Goal: Information Seeking & Learning: Learn about a topic

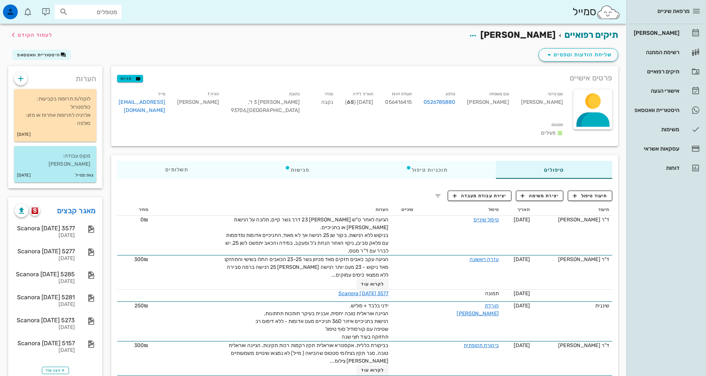
scroll to position [148, 0]
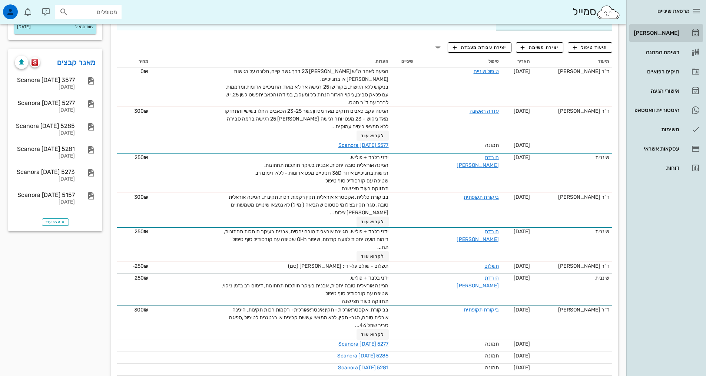
click at [668, 35] on div "[PERSON_NAME]" at bounding box center [655, 33] width 47 height 6
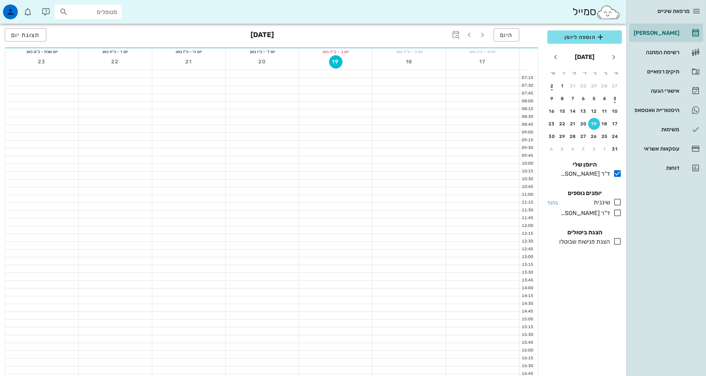
click at [619, 200] on icon at bounding box center [617, 201] width 9 height 9
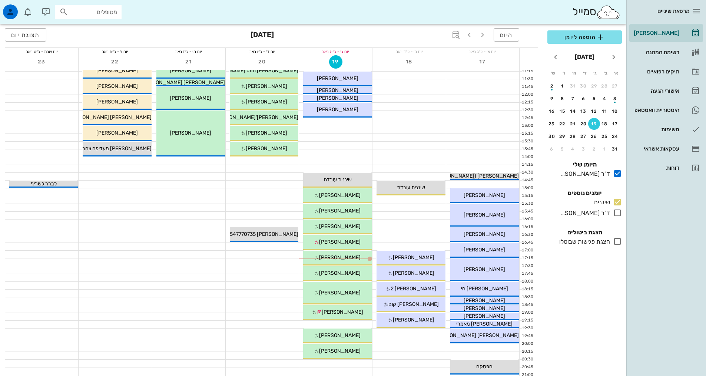
scroll to position [148, 0]
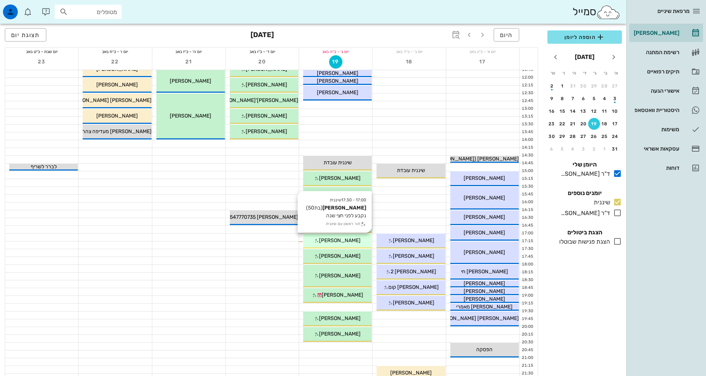
click at [335, 239] on span "[PERSON_NAME]" at bounding box center [339, 240] width 41 height 6
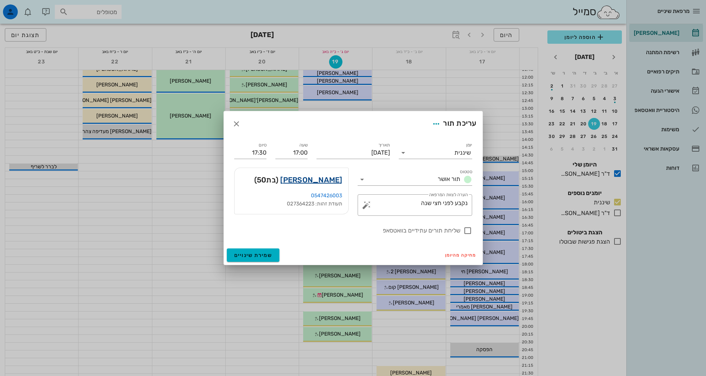
click at [327, 184] on link "[PERSON_NAME]" at bounding box center [311, 180] width 62 height 12
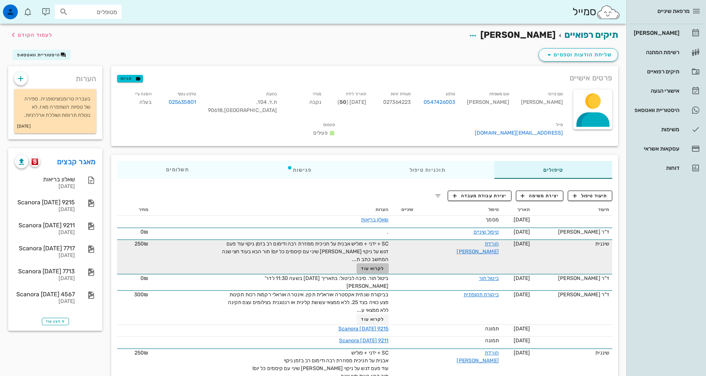
click at [373, 266] on span "לקרוא עוד" at bounding box center [372, 268] width 23 height 5
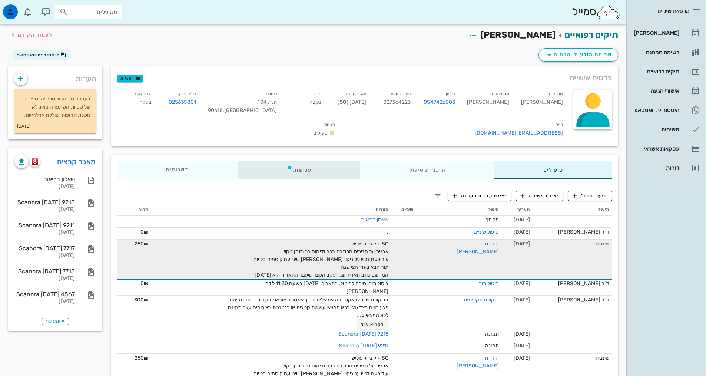
click at [304, 161] on div "פגישות" at bounding box center [299, 170] width 123 height 18
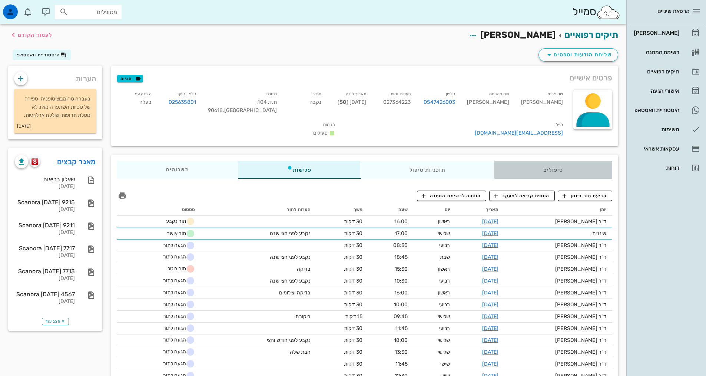
click at [538, 161] on div "טיפולים" at bounding box center [553, 170] width 118 height 18
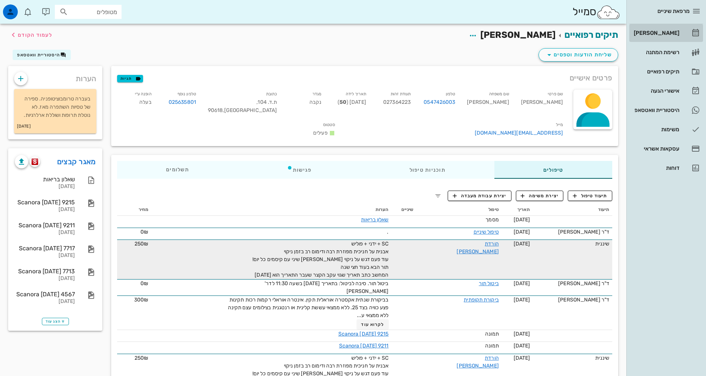
click at [674, 29] on div "[PERSON_NAME]" at bounding box center [655, 33] width 47 height 12
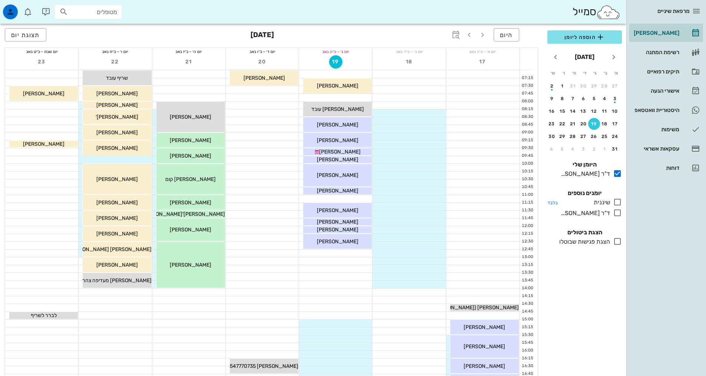
click at [618, 199] on icon at bounding box center [617, 201] width 9 height 9
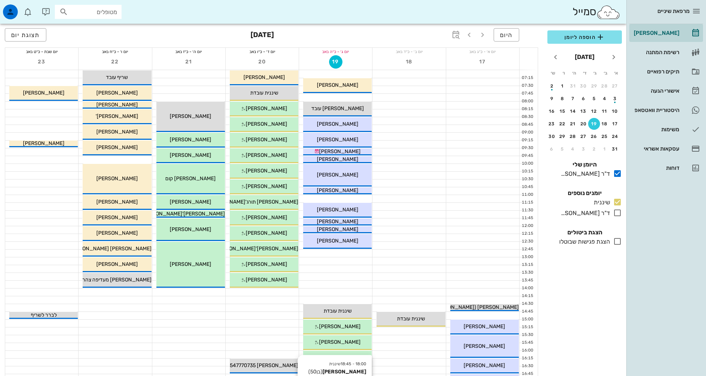
scroll to position [111, 0]
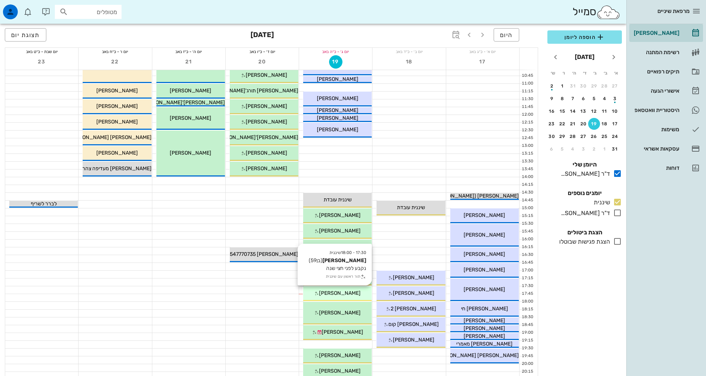
click at [349, 297] on div "17:30 - 18:00 שיננית [PERSON_NAME] (בן 59 ) נקבע לפני חצי שנה תור ראשון עם שיננ…" at bounding box center [337, 293] width 69 height 15
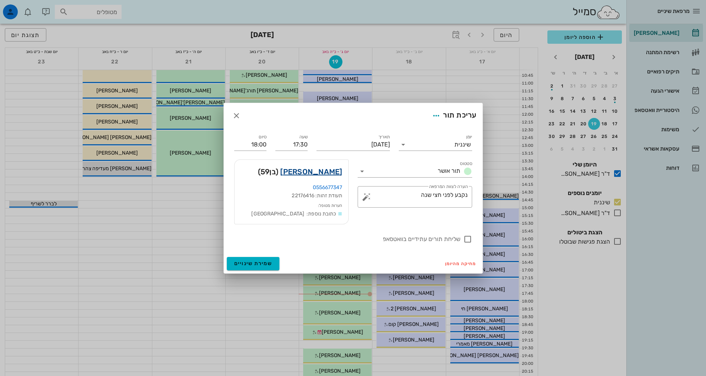
click at [329, 171] on link "[PERSON_NAME]" at bounding box center [311, 172] width 62 height 12
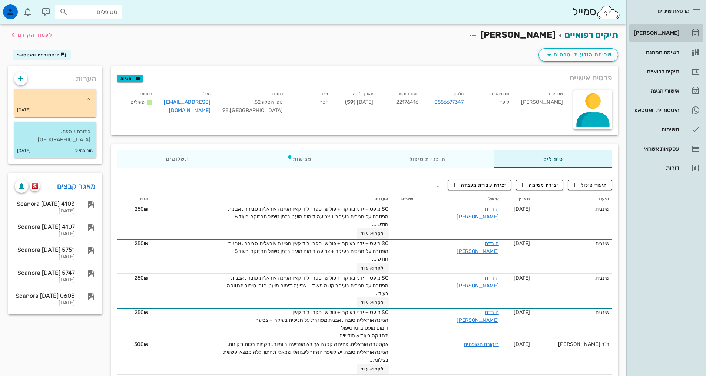
click at [668, 38] on div "[PERSON_NAME]" at bounding box center [655, 33] width 47 height 12
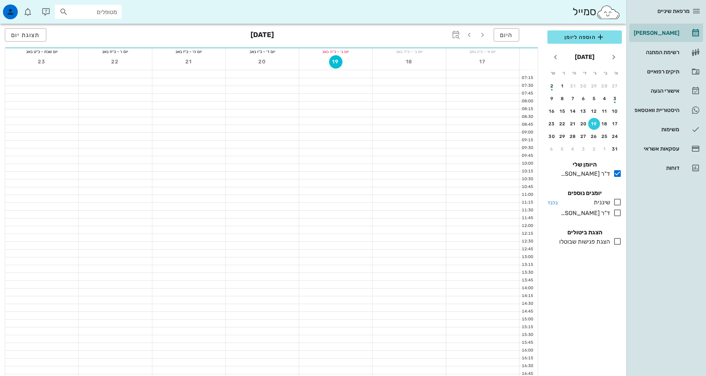
click at [616, 202] on icon at bounding box center [617, 201] width 9 height 9
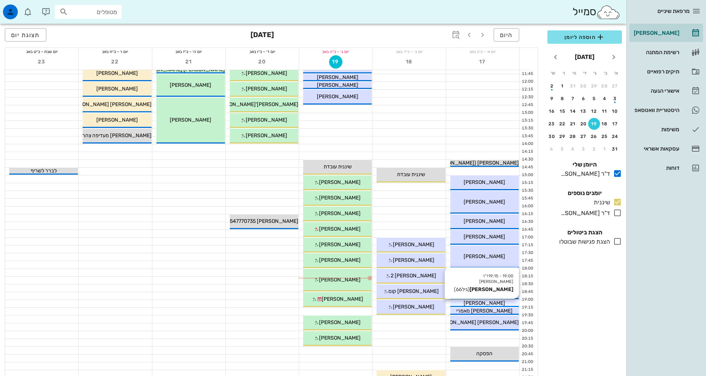
scroll to position [185, 0]
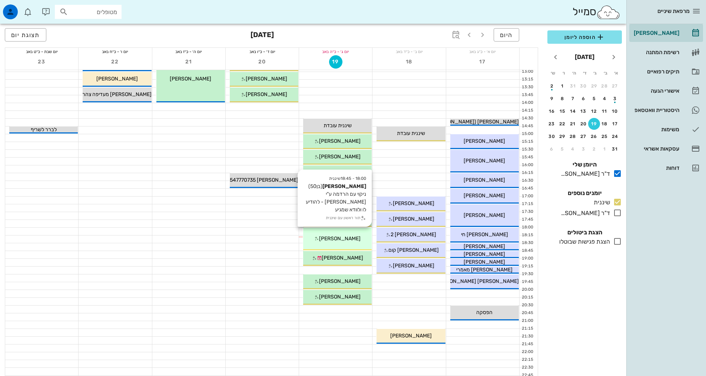
click at [357, 235] on div "[PERSON_NAME]" at bounding box center [337, 239] width 69 height 8
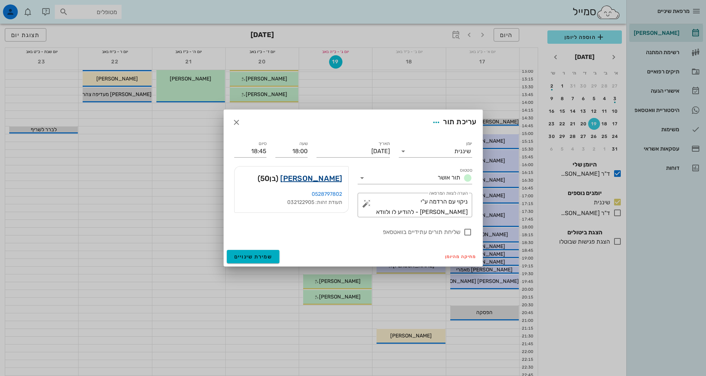
click at [325, 181] on link "[PERSON_NAME]" at bounding box center [311, 178] width 62 height 12
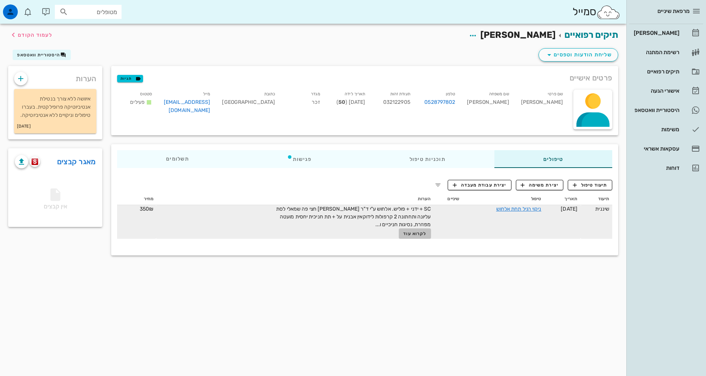
click at [411, 231] on button "לקרוא עוד" at bounding box center [415, 233] width 32 height 10
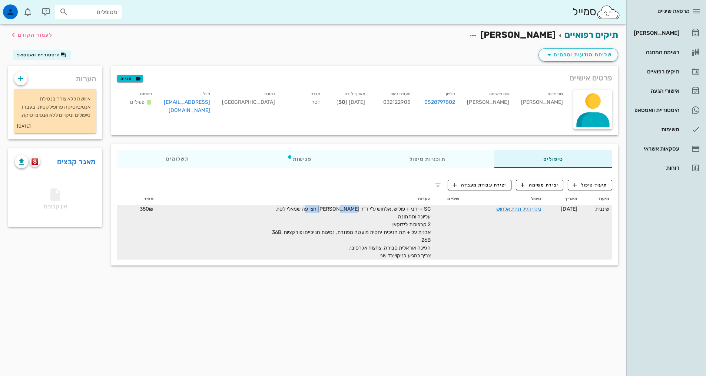
drag, startPoint x: 299, startPoint y: 208, endPoint x: 328, endPoint y: 208, distance: 28.9
click at [328, 208] on span "SC + ידני + פוליש. אלחוש ע"י ד"ר [PERSON_NAME] חצי פה שמאלי לסת עליונה ותחתונה …" at bounding box center [351, 232] width 159 height 53
click at [375, 222] on span "SC + ידני + פוליש. אלחוש ע"י ד"ר [PERSON_NAME] חצי פה שמאלי לסת עליונה ותחתונה …" at bounding box center [351, 232] width 159 height 53
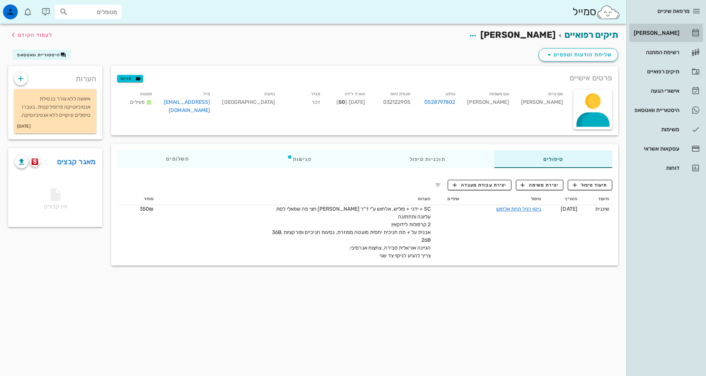
click at [667, 32] on div "[PERSON_NAME]" at bounding box center [655, 33] width 47 height 6
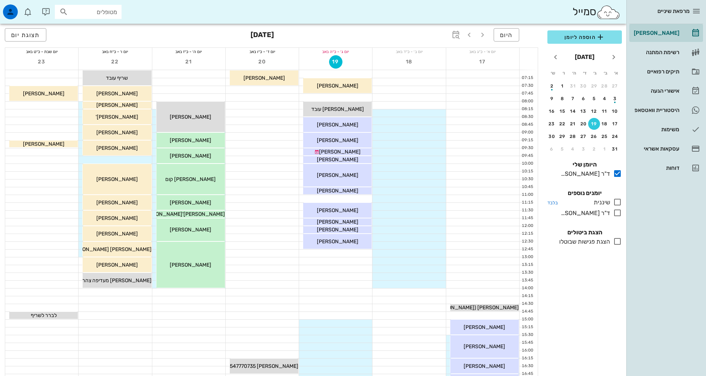
click at [619, 203] on icon at bounding box center [617, 201] width 9 height 9
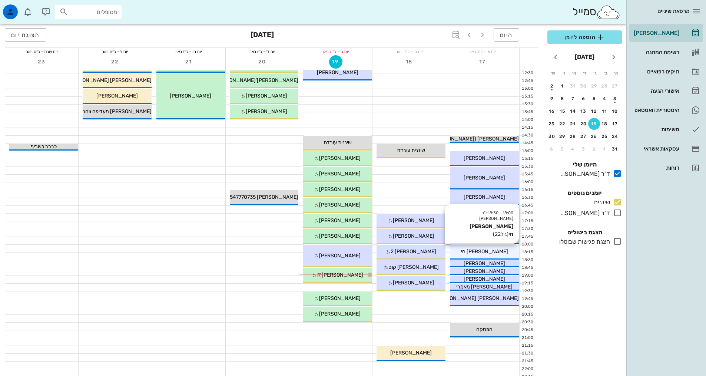
scroll to position [185, 0]
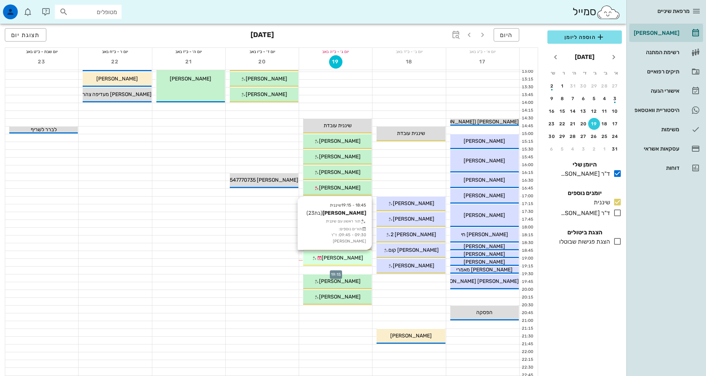
click at [348, 265] on div "18:45 - 19:15 שיננית [PERSON_NAME] (בת 23 ) תור ראשון עם שיננית תורים נוספים: 0…" at bounding box center [337, 258] width 69 height 15
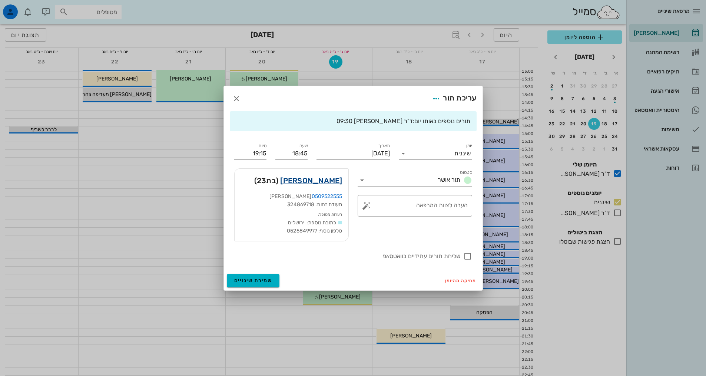
click at [336, 181] on link "[PERSON_NAME]" at bounding box center [311, 181] width 62 height 12
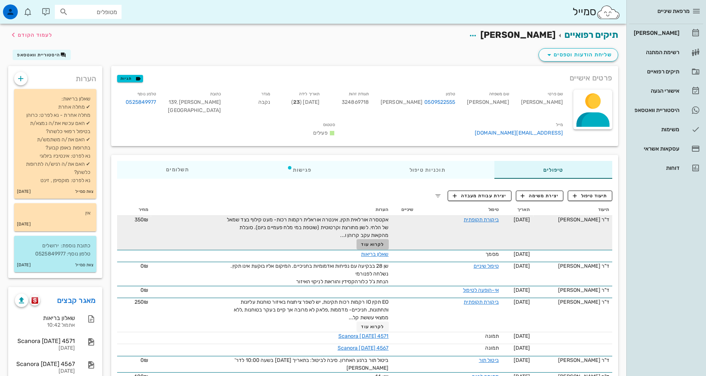
click at [376, 242] on span "לקרוא עוד" at bounding box center [372, 244] width 23 height 5
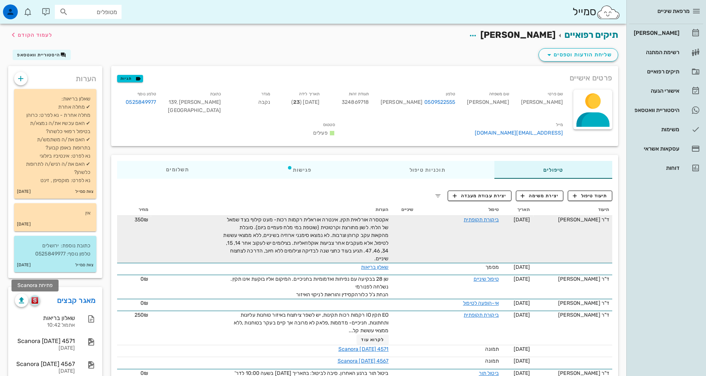
click at [34, 301] on img "button" at bounding box center [34, 300] width 7 height 7
click at [663, 37] on div "[PERSON_NAME]" at bounding box center [655, 33] width 47 height 12
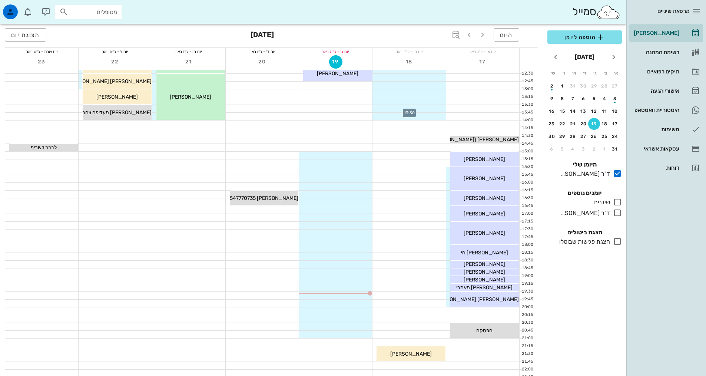
scroll to position [223, 0]
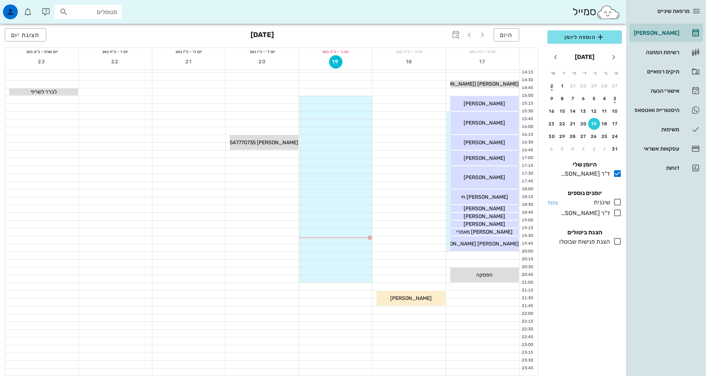
click at [618, 205] on icon at bounding box center [617, 201] width 9 height 9
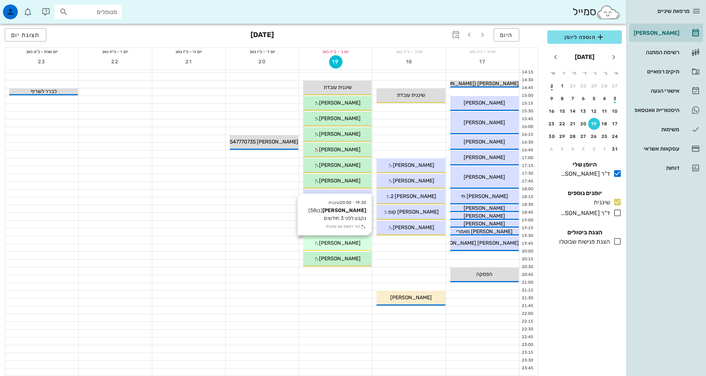
click at [341, 242] on span "[PERSON_NAME]" at bounding box center [339, 243] width 41 height 6
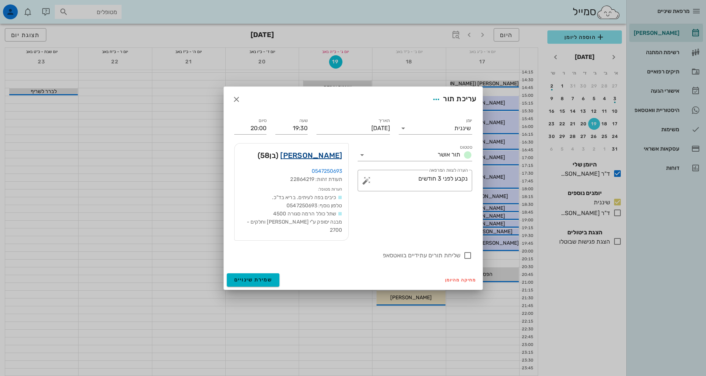
click at [328, 156] on link "[PERSON_NAME]" at bounding box center [311, 155] width 62 height 12
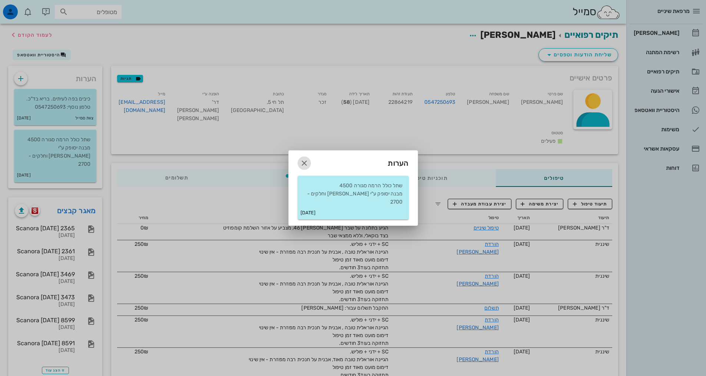
click at [303, 160] on icon "button" at bounding box center [304, 163] width 9 height 9
